Goal: Check status: Check status

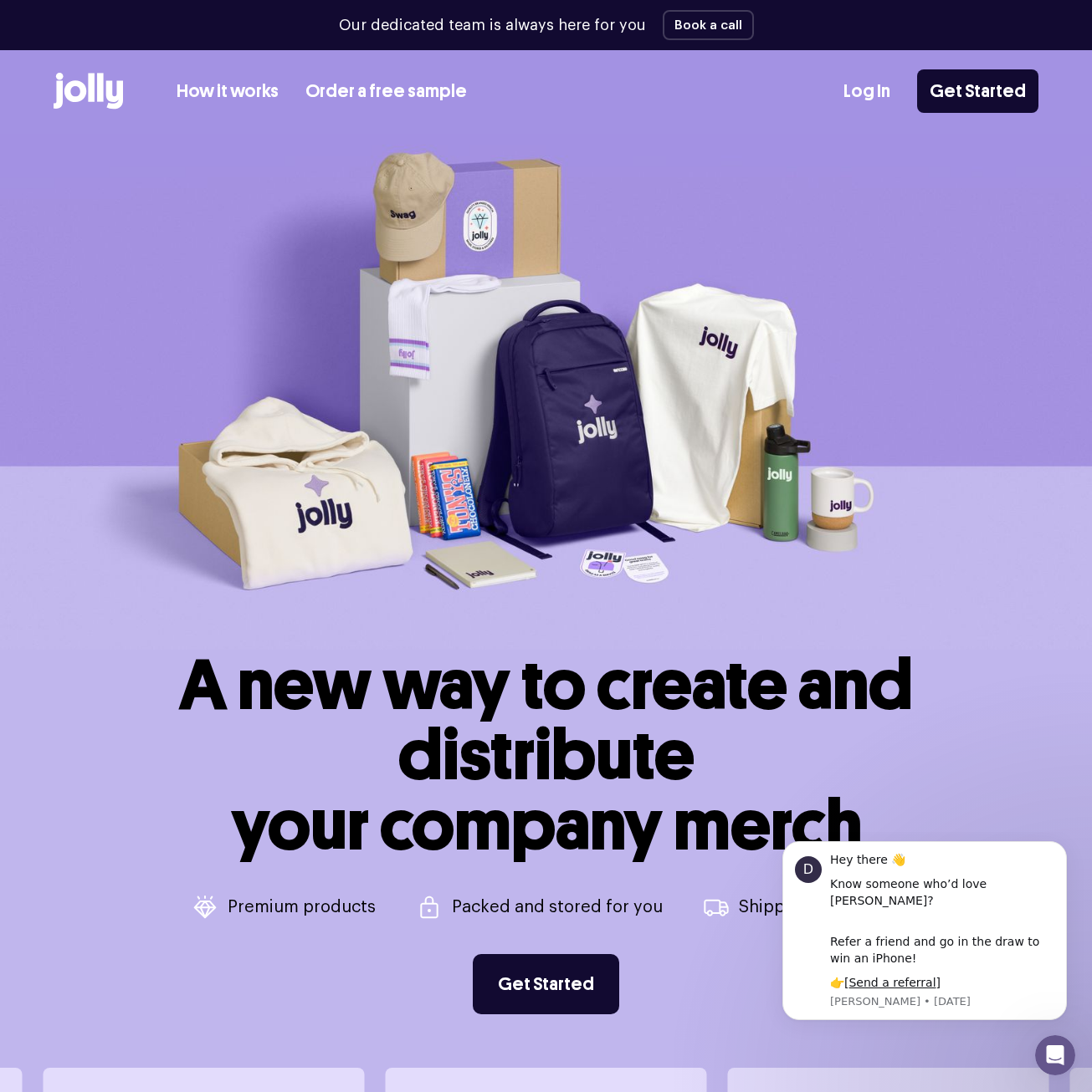
drag, startPoint x: 868, startPoint y: 87, endPoint x: 890, endPoint y: 92, distance: 22.6
click at [867, 87] on link "Log In" at bounding box center [866, 92] width 46 height 28
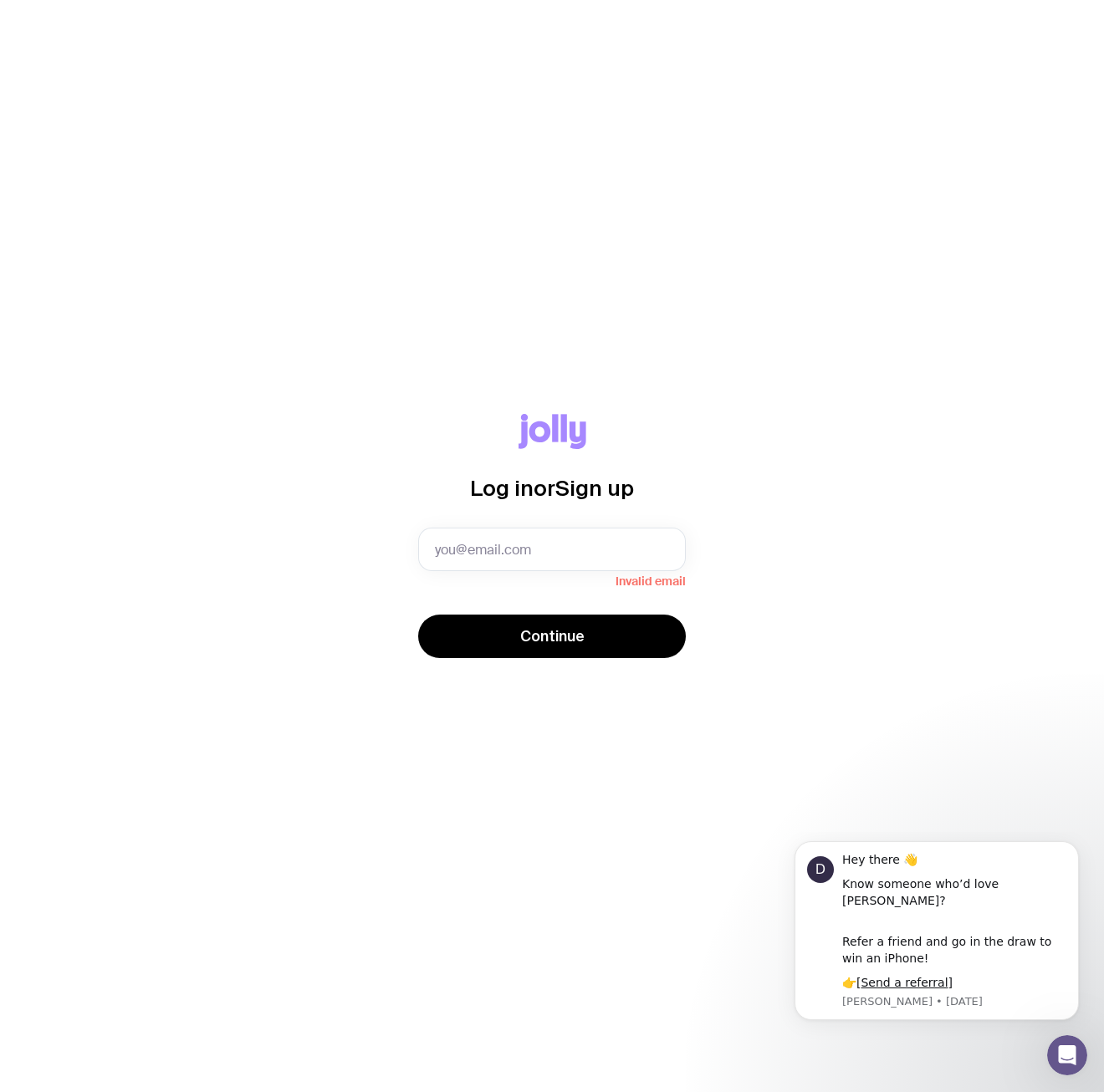
click at [693, 229] on div "Log in or Sign up Invalid email Continue" at bounding box center [552, 546] width 1104 height 1092
click at [460, 563] on input "text" at bounding box center [552, 550] width 268 height 44
type input "[EMAIL_ADDRESS][DOMAIN_NAME]"
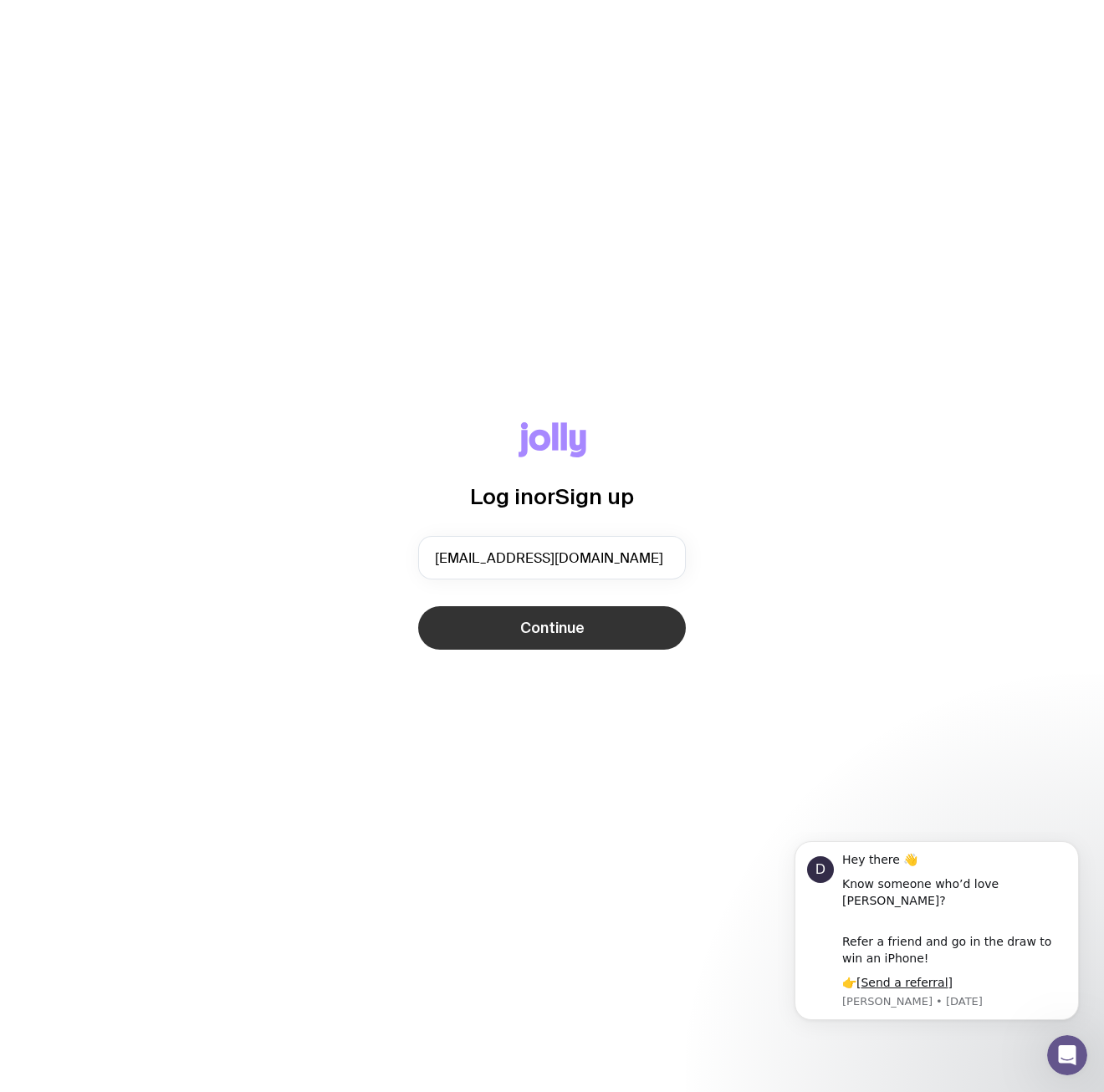
click at [551, 616] on button "Continue" at bounding box center [552, 629] width 268 height 44
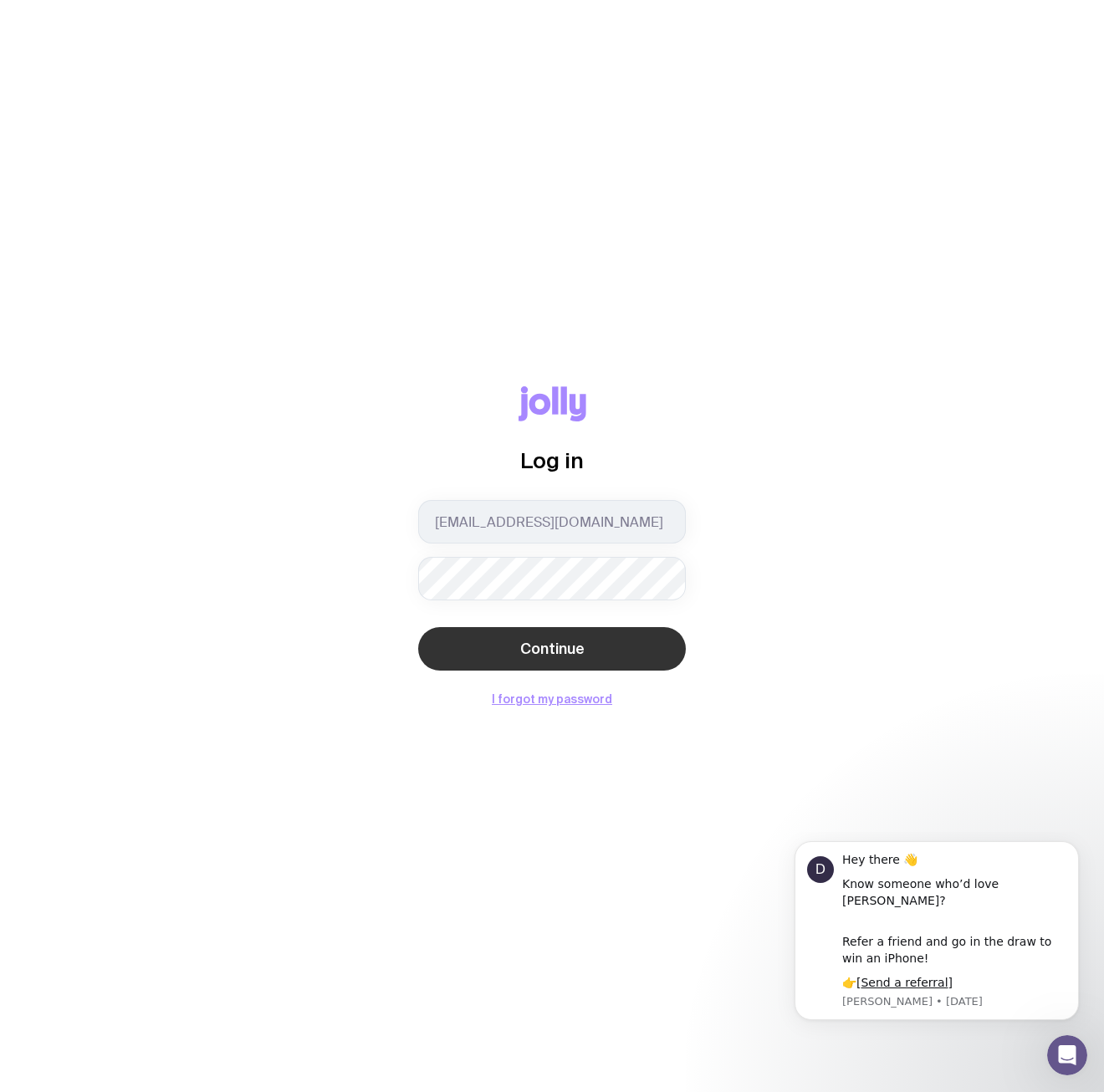
click at [605, 641] on button "Continue" at bounding box center [552, 649] width 268 height 44
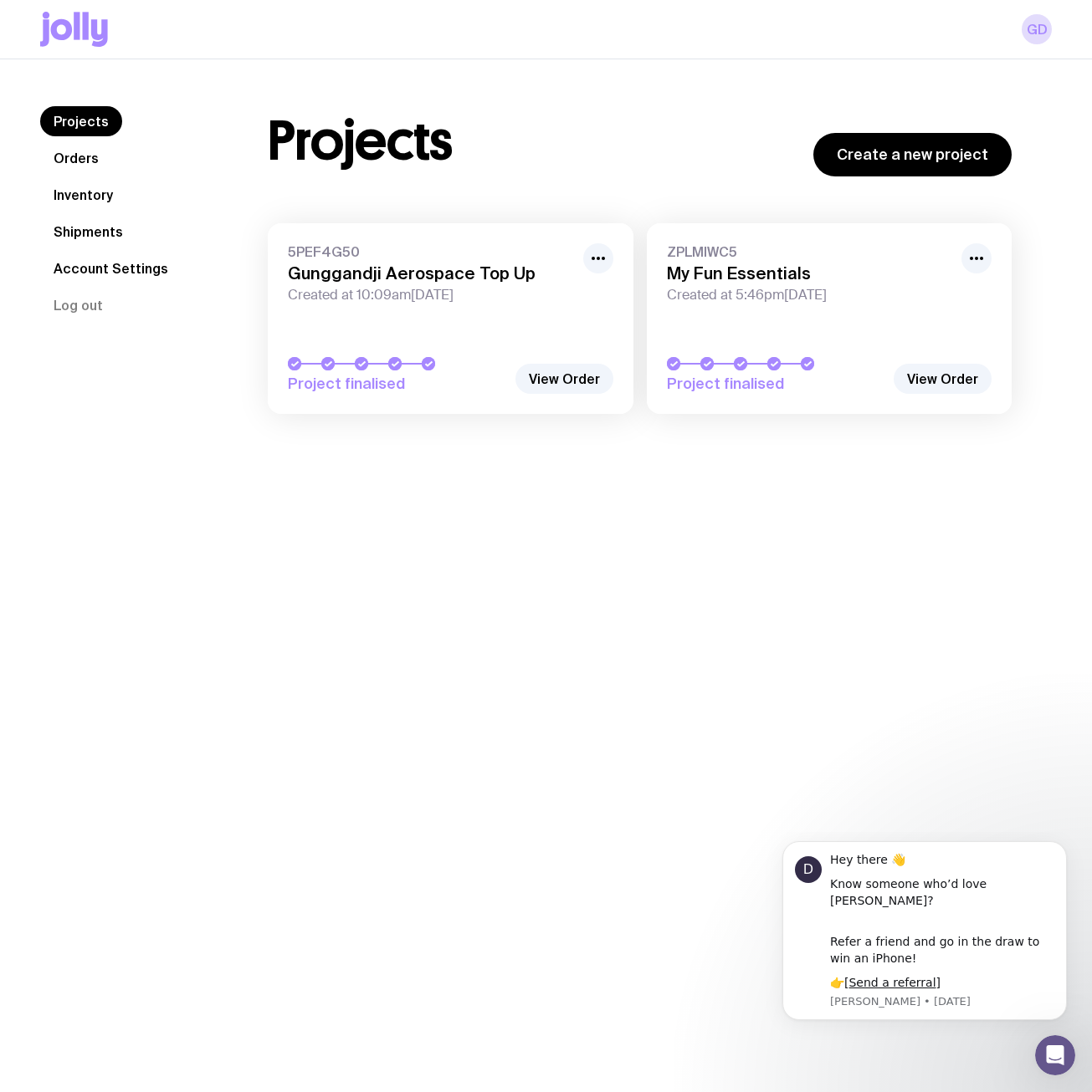
click at [720, 502] on div "Projects Orders Inventory Shipments Account Settings Log out Projects Orders In…" at bounding box center [546, 605] width 1092 height 1092
click at [74, 159] on link "Orders" at bounding box center [76, 158] width 72 height 30
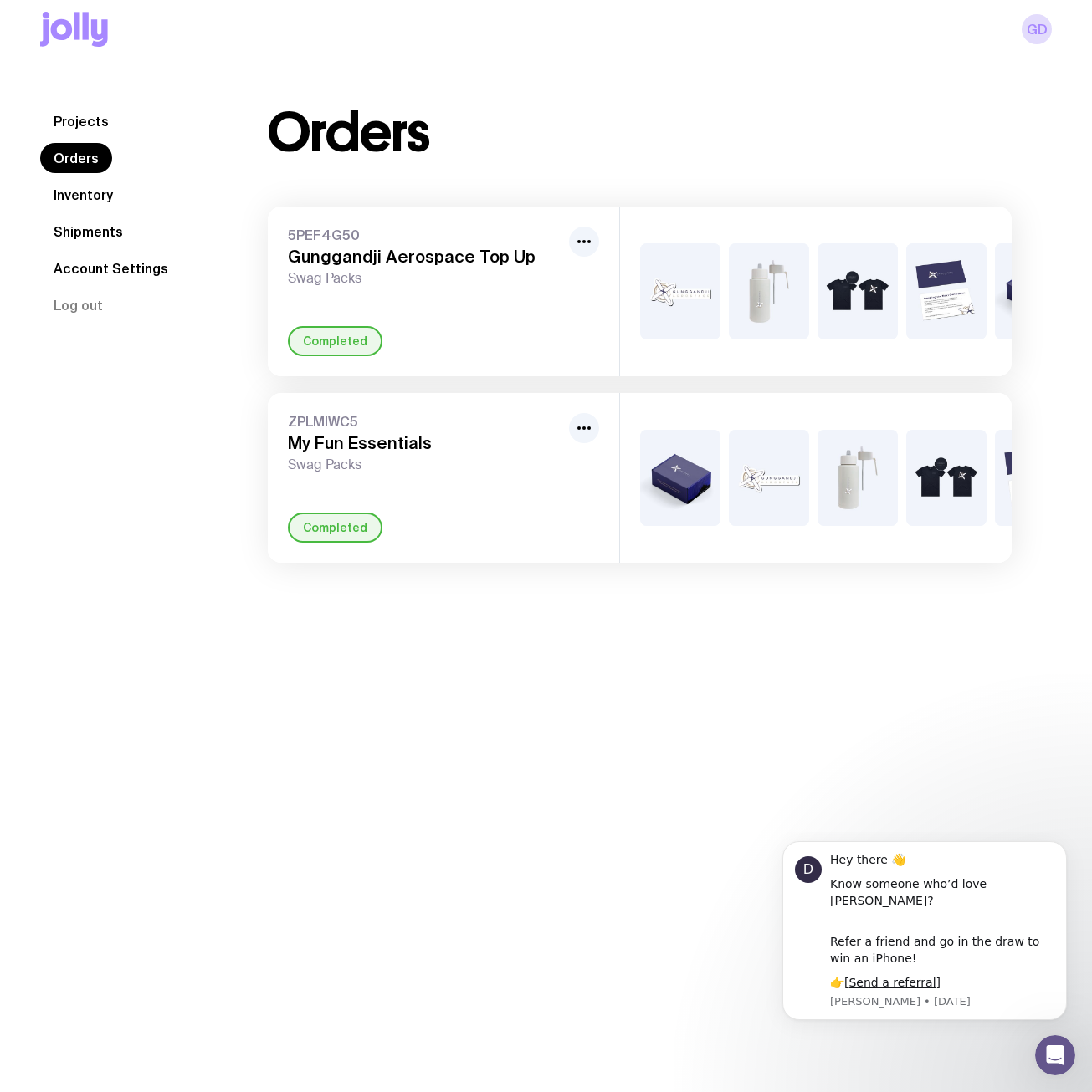
click at [83, 248] on nav "Projects Orders Inventory Shipments Account Settings Log out" at bounding box center [134, 213] width 187 height 215
click at [87, 229] on link "Shipments" at bounding box center [88, 231] width 96 height 30
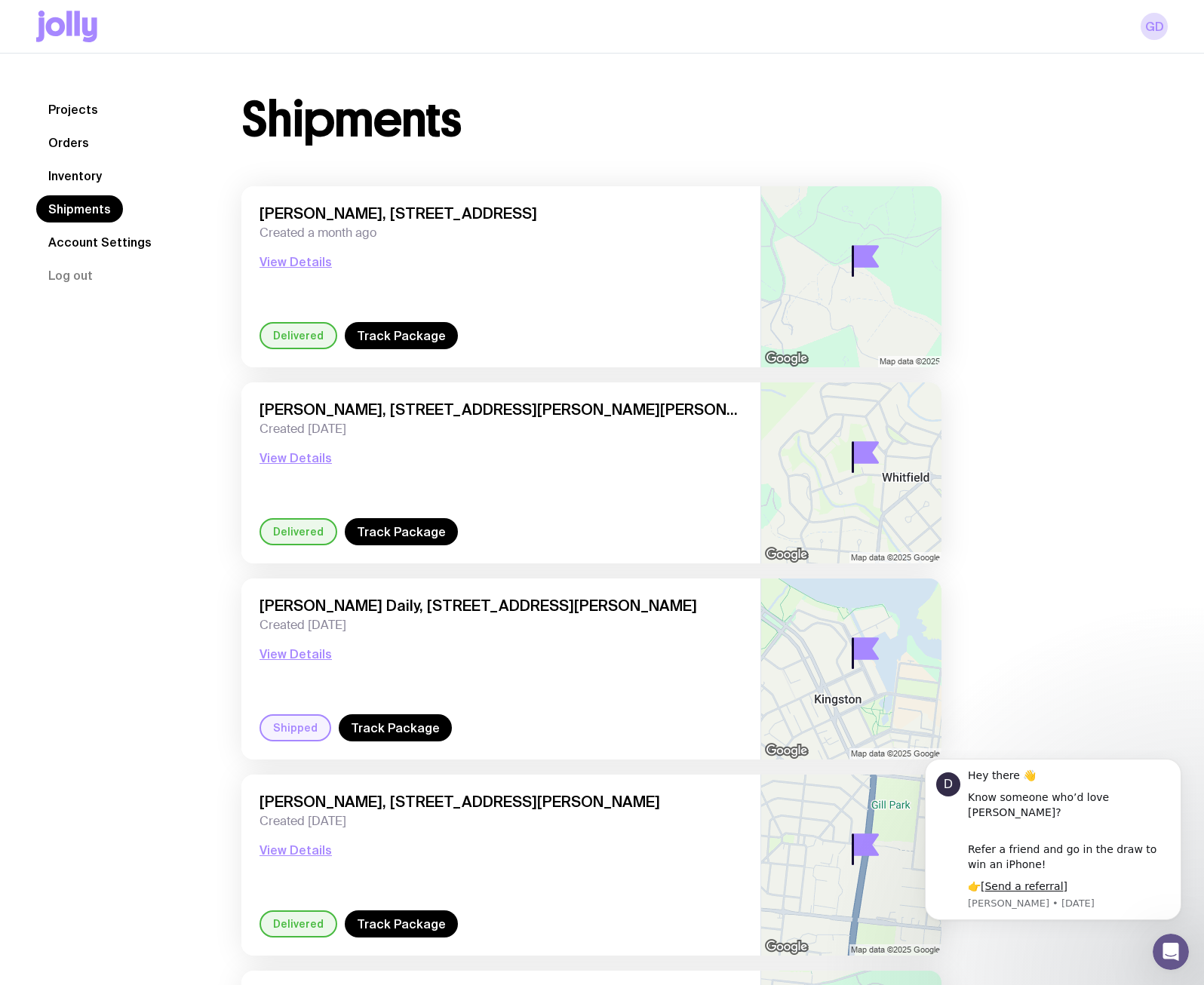
scroll to position [224, 0]
